Goal: Check status: Check status

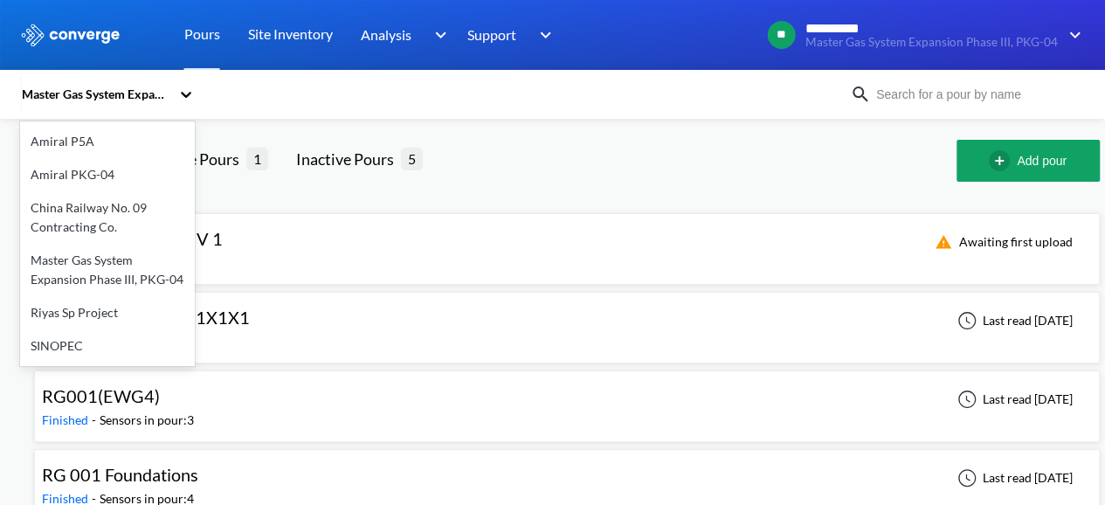
click at [161, 91] on div "Master Gas System Expansion Phase III, PKG-04" at bounding box center [95, 94] width 150 height 19
click at [107, 273] on div "Master Gas System Expansion Phase III, PKG-04" at bounding box center [107, 270] width 175 height 52
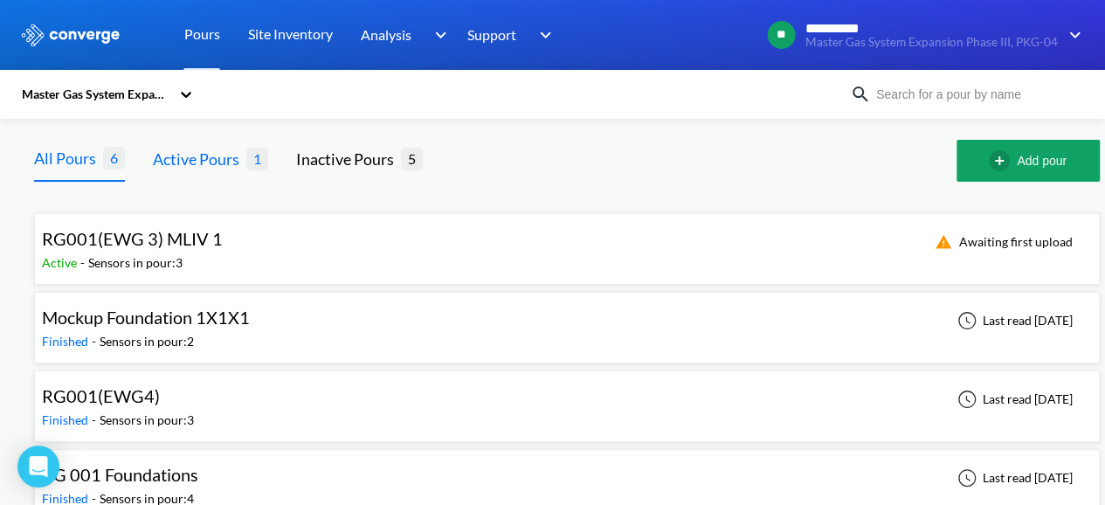
click at [217, 164] on div "Active Pours" at bounding box center [199, 159] width 93 height 24
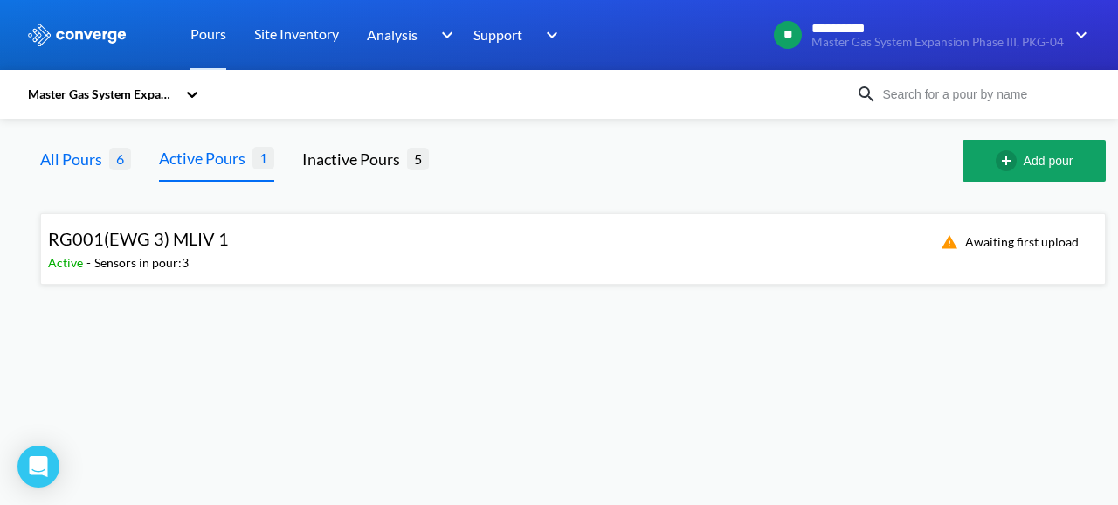
click at [87, 151] on div "All Pours" at bounding box center [74, 159] width 69 height 24
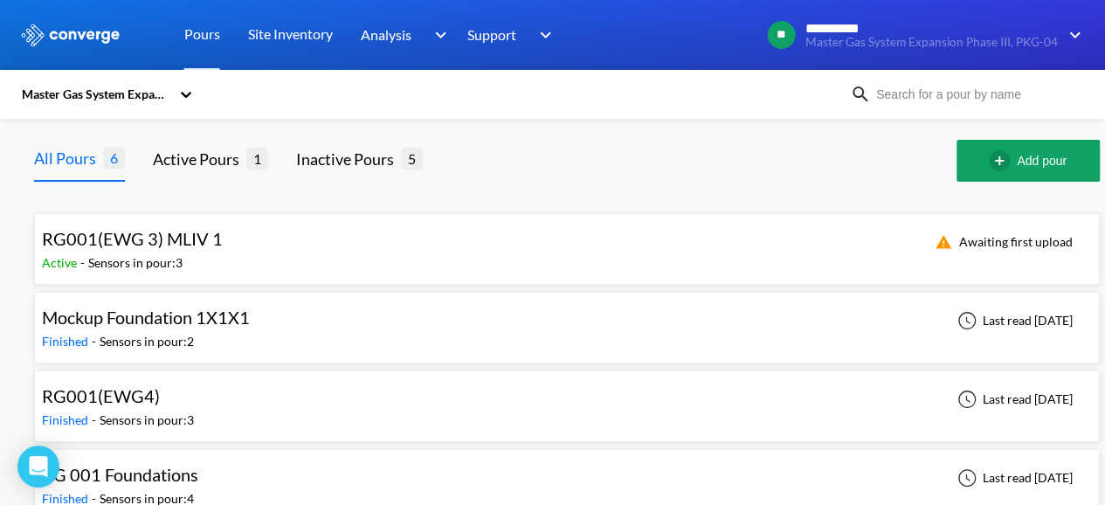
click at [266, 272] on div "RG001(EWG 3) MLIV 1 Active - Sensors in pour: 3 Awaiting first upload" at bounding box center [567, 249] width 1050 height 56
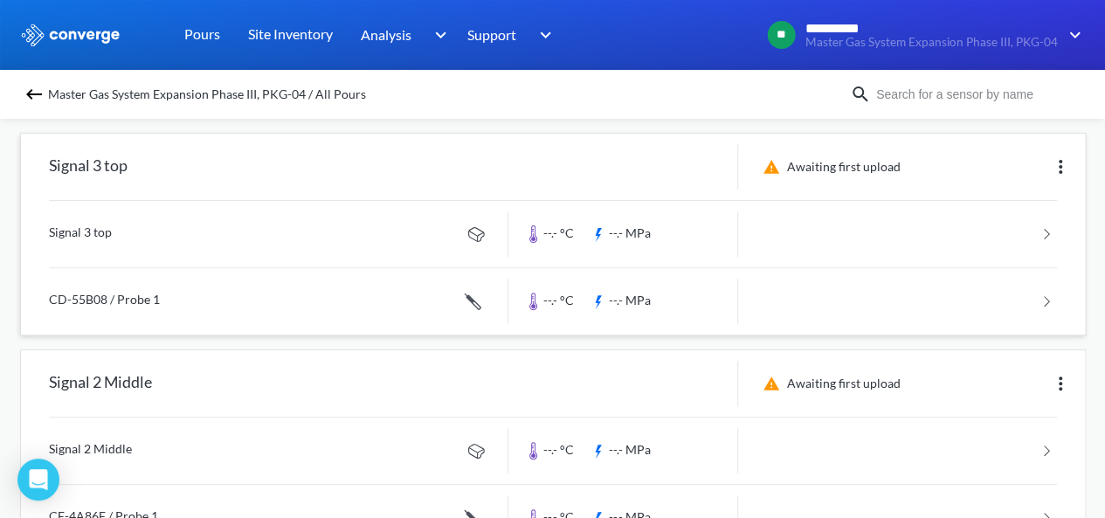
scroll to position [175, 0]
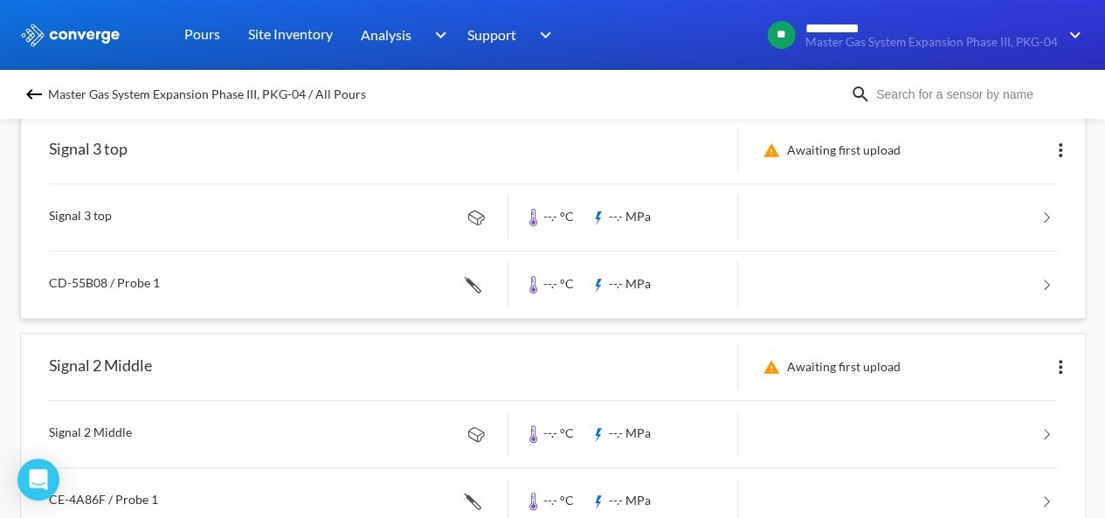
click at [958, 224] on link at bounding box center [553, 217] width 1008 height 66
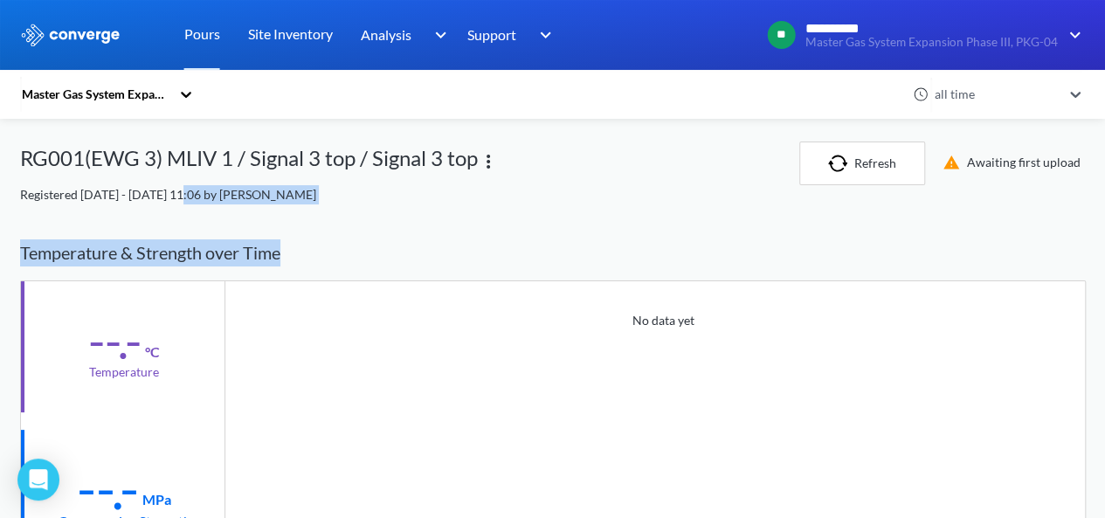
drag, startPoint x: 176, startPoint y: 197, endPoint x: 369, endPoint y: 209, distance: 193.4
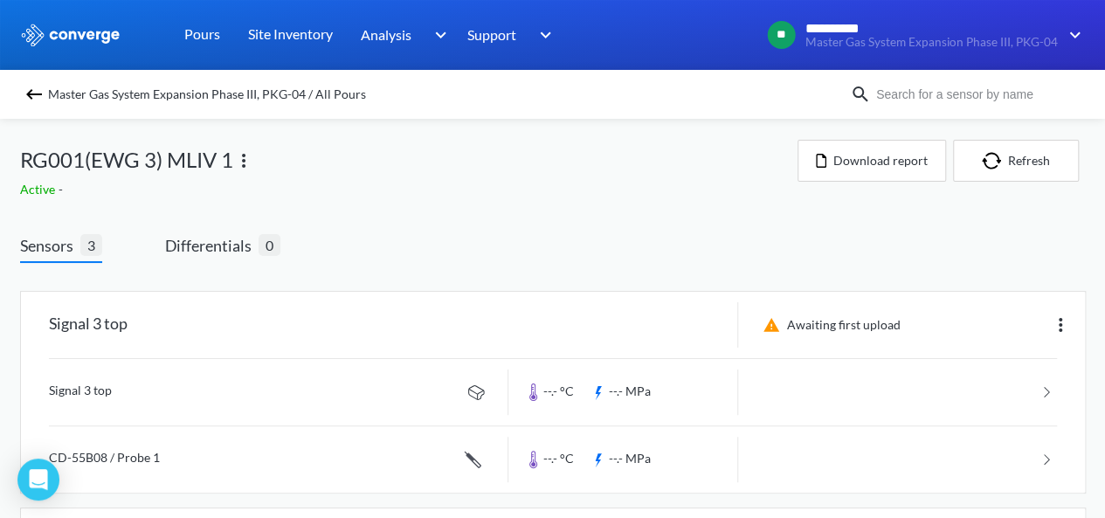
click at [45, 96] on img at bounding box center [34, 94] width 21 height 21
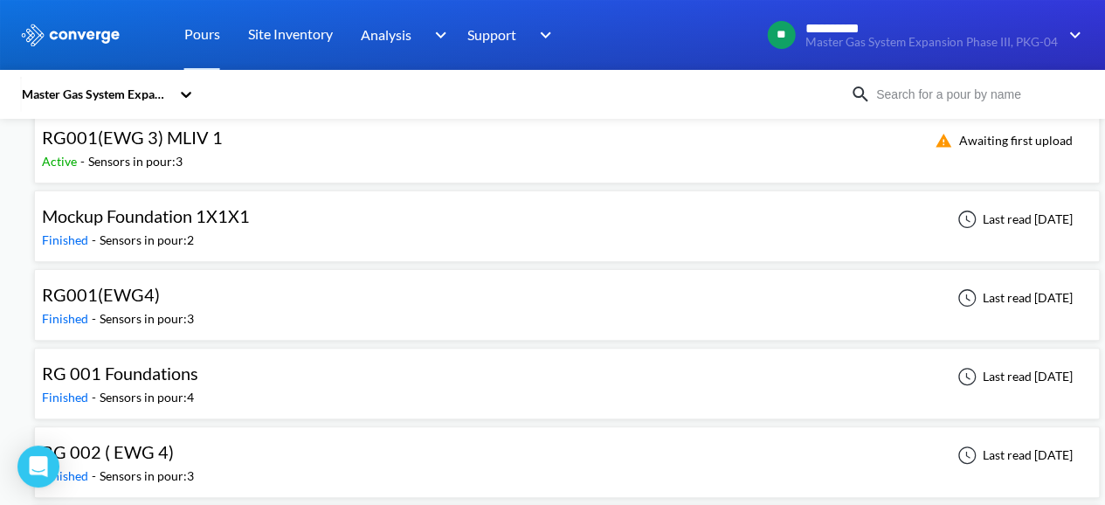
scroll to position [9, 0]
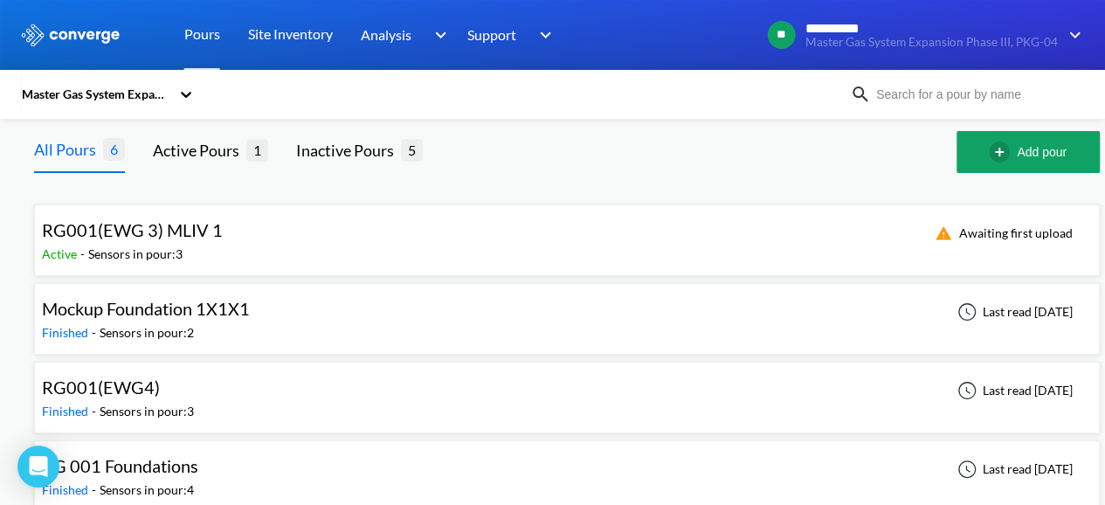
click at [321, 326] on div "Mockup Foundation 1X1X1 Finished - Sensors in pour: 2 Last read [DATE]" at bounding box center [567, 319] width 1050 height 56
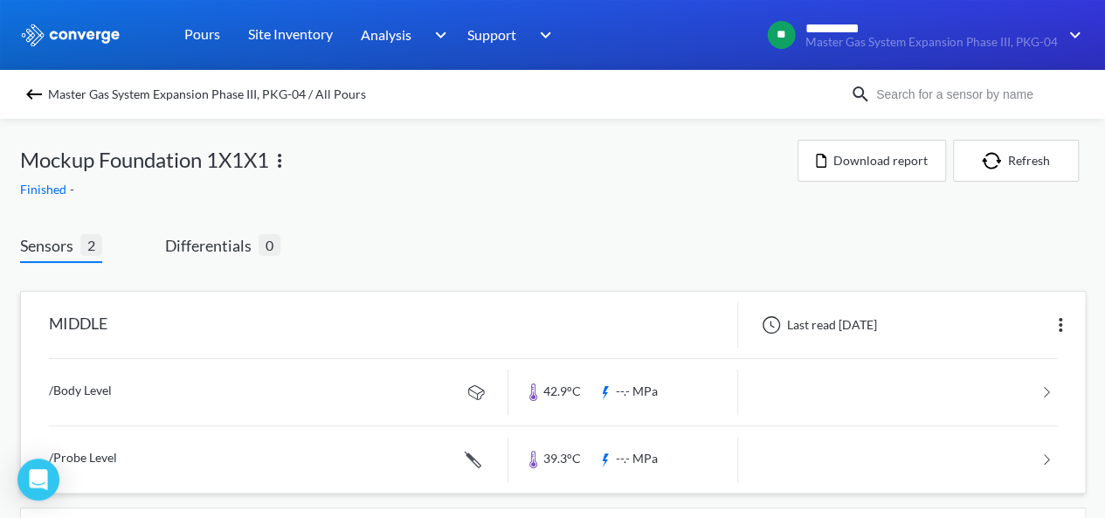
click at [890, 380] on link at bounding box center [553, 392] width 1008 height 66
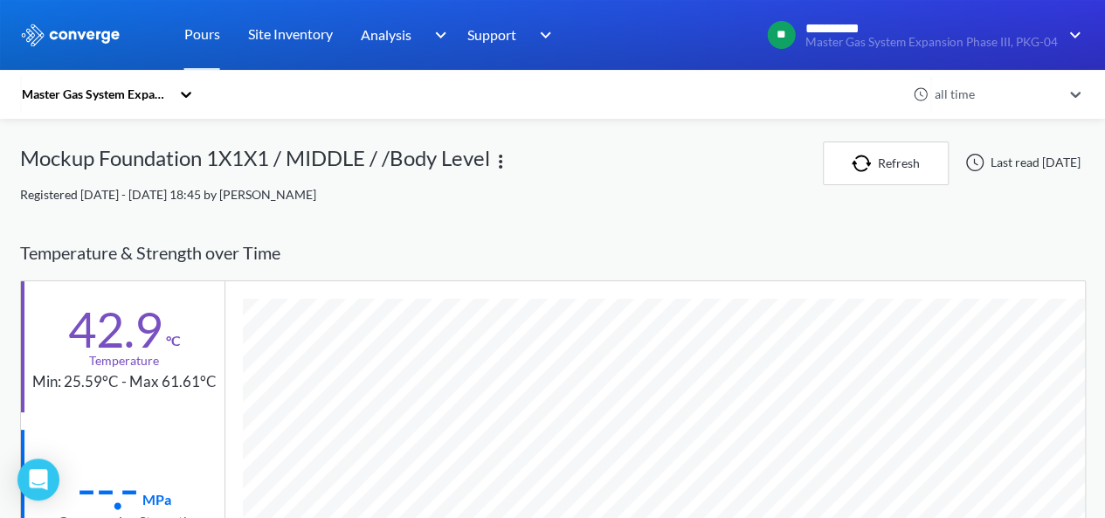
scroll to position [386, 0]
